Goal: Task Accomplishment & Management: Manage account settings

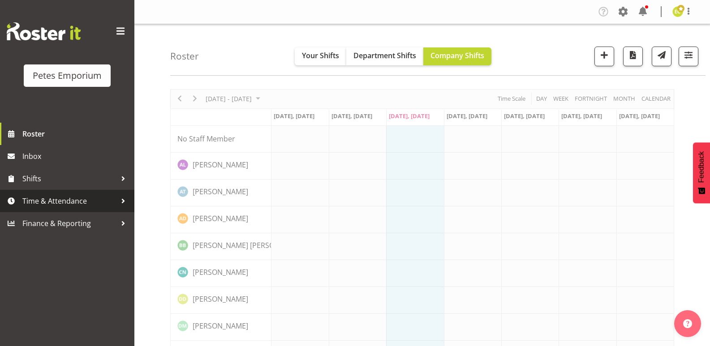
click at [45, 204] on span "Time & Attendance" at bounding box center [69, 200] width 94 height 13
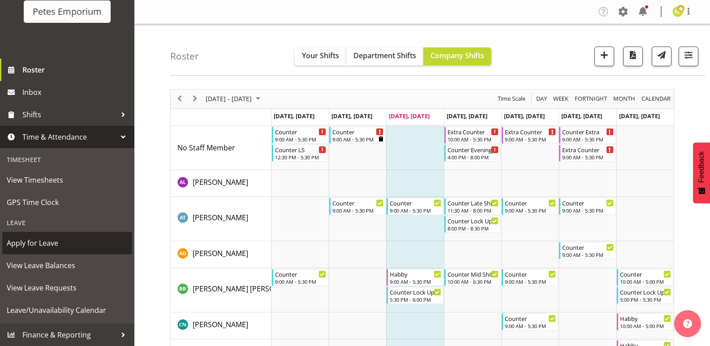
scroll to position [179, 0]
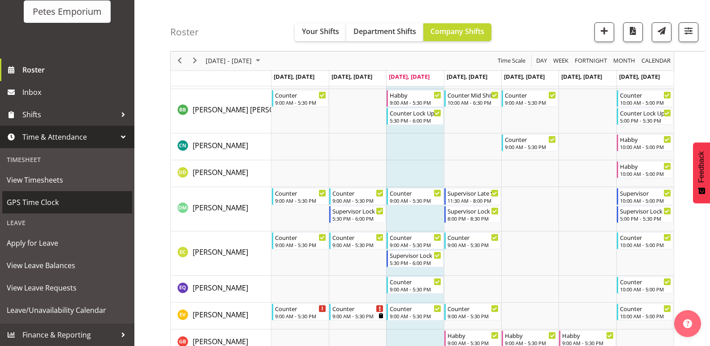
click at [68, 205] on span "GPS Time Clock" at bounding box center [67, 202] width 121 height 13
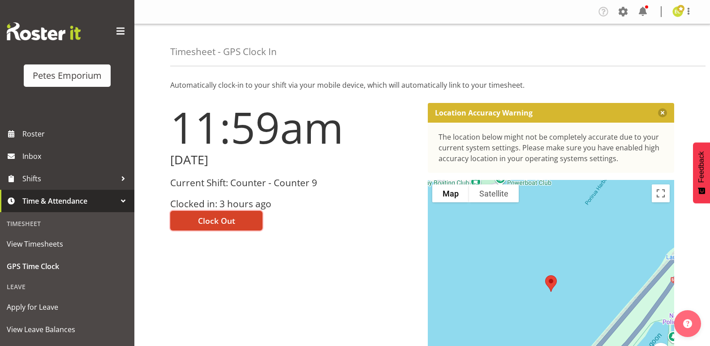
click at [245, 218] on button "Clock Out" at bounding box center [216, 221] width 92 height 20
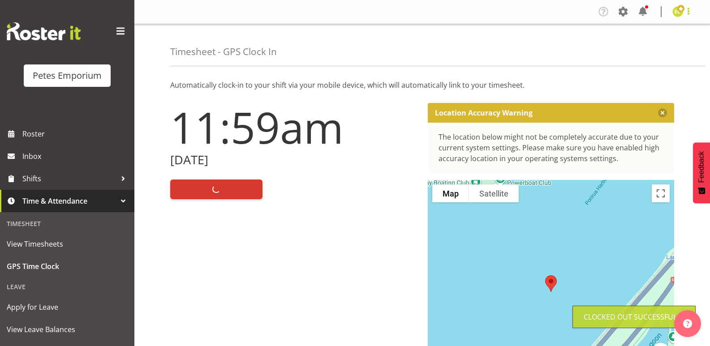
click at [690, 10] on span at bounding box center [688, 11] width 11 height 11
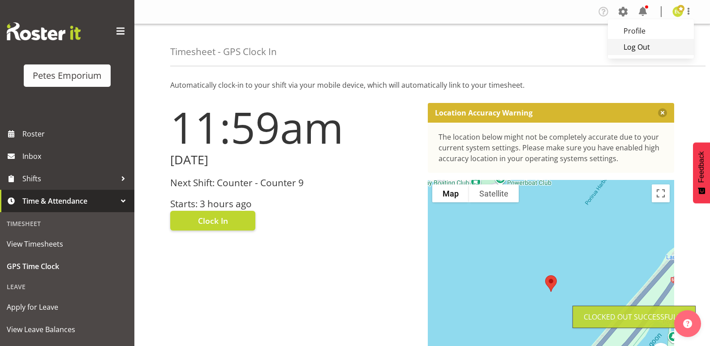
click at [649, 49] on link "Log Out" at bounding box center [651, 47] width 86 height 16
